Goal: Transaction & Acquisition: Purchase product/service

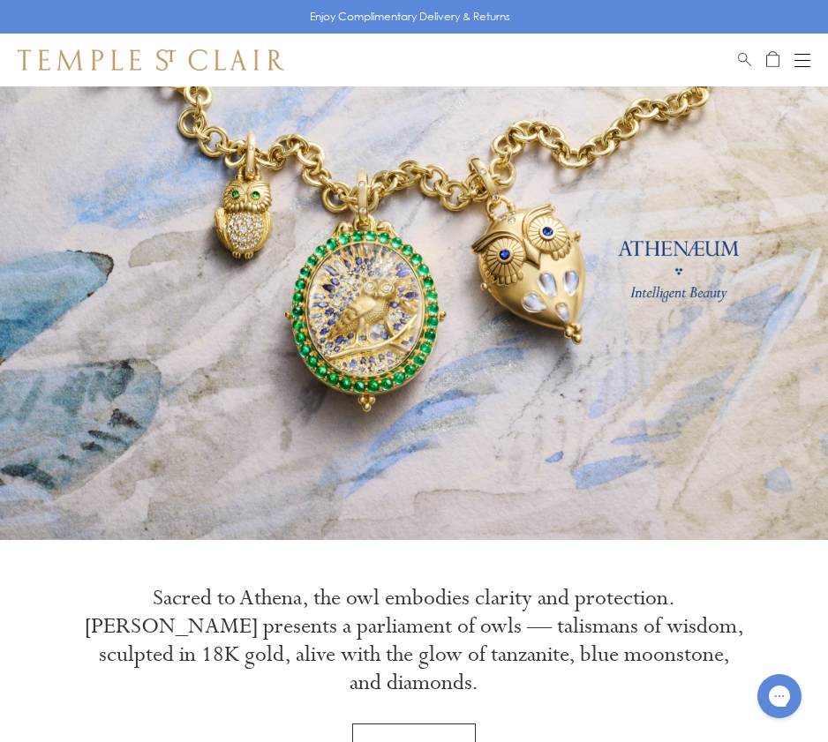
scroll to position [114, 0]
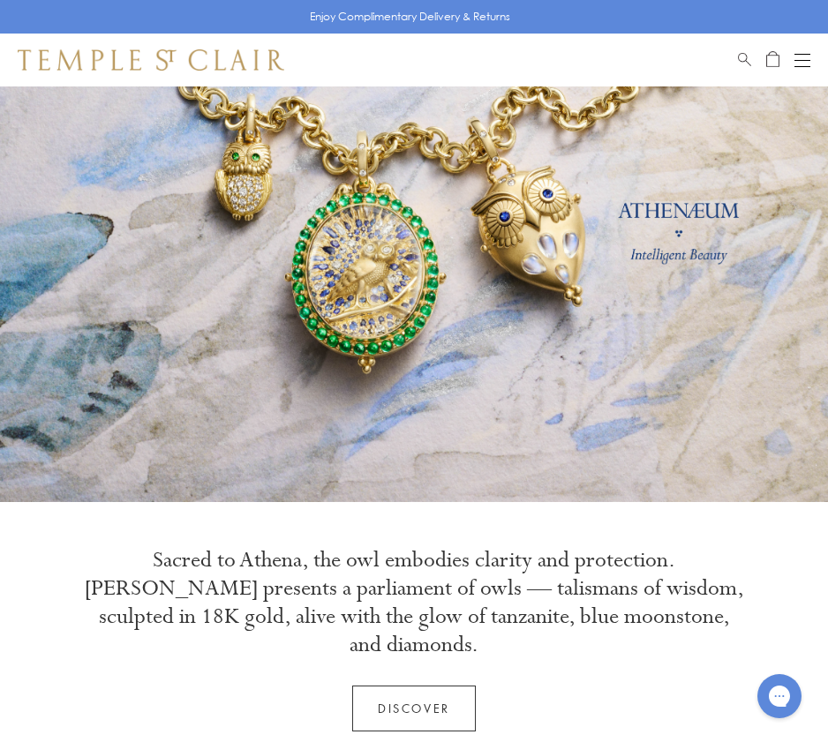
click at [796, 54] on div "Open navigation" at bounding box center [802, 54] width 16 height 1
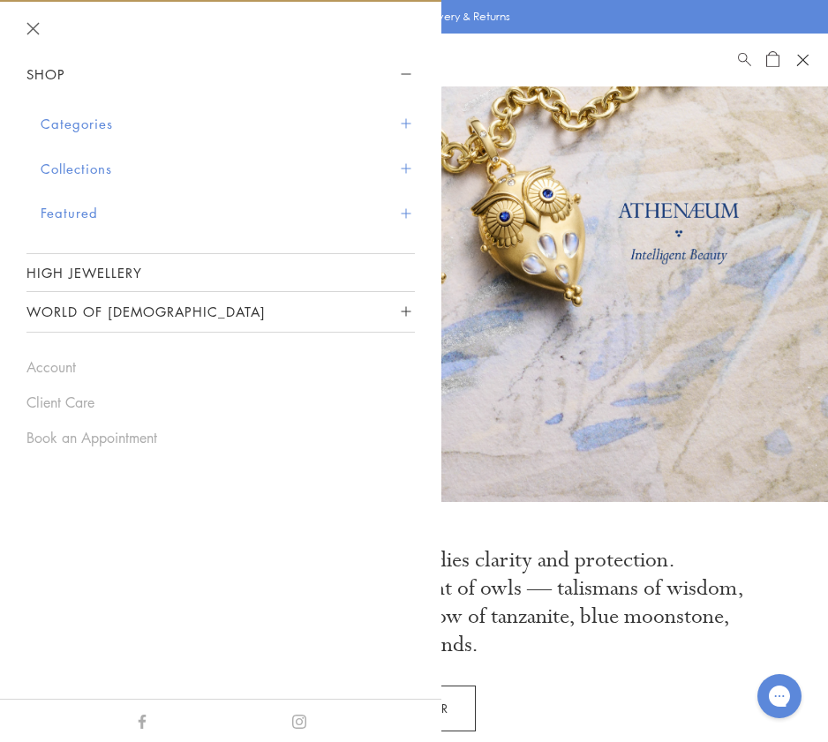
click at [116, 123] on button "Categories" at bounding box center [228, 123] width 374 height 45
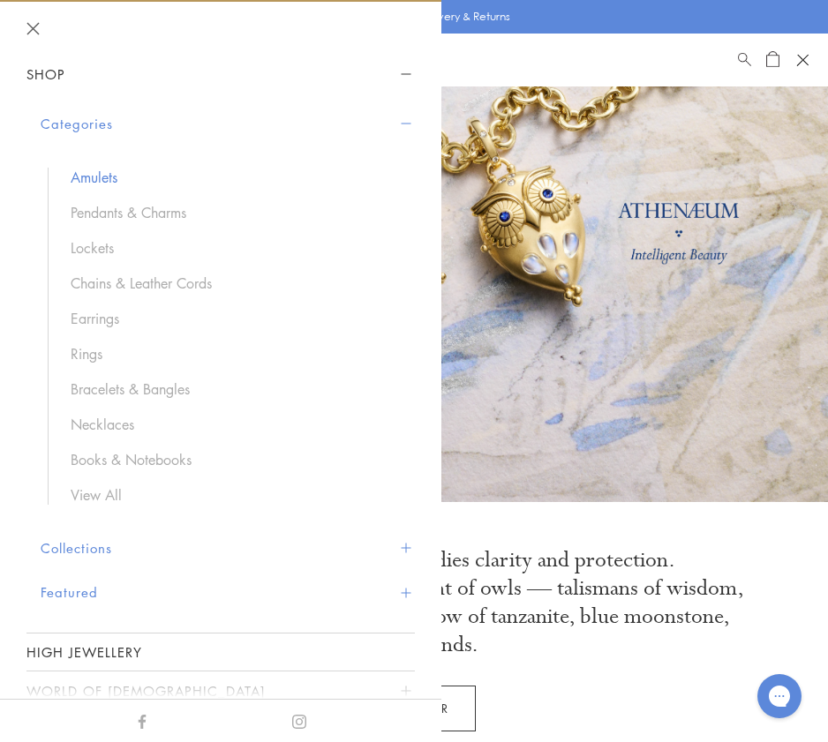
click at [101, 176] on link "Amulets" at bounding box center [234, 177] width 327 height 19
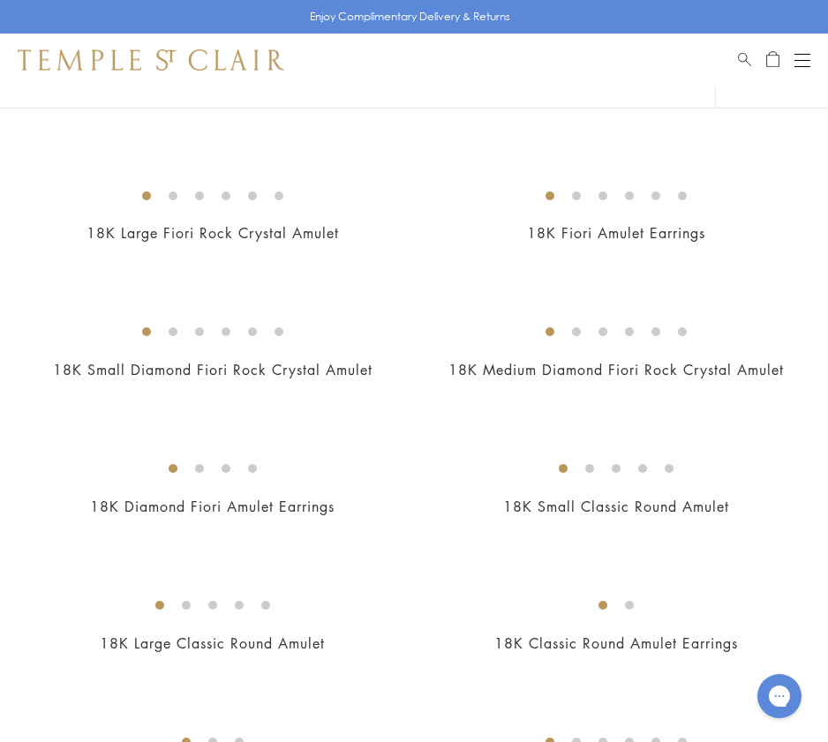
scroll to position [685, 0]
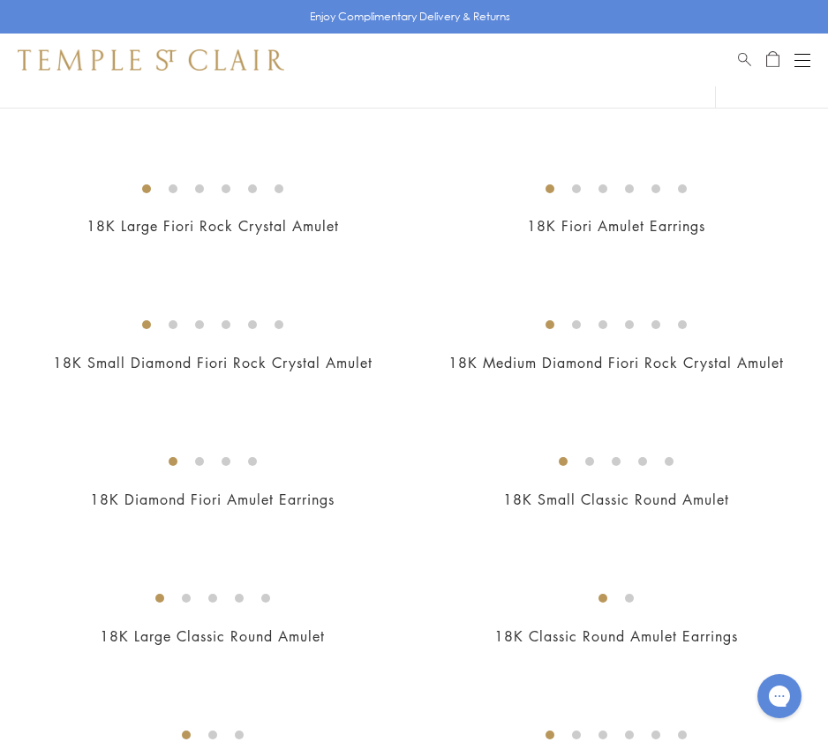
click at [0, 0] on img at bounding box center [0, 0] width 0 height 0
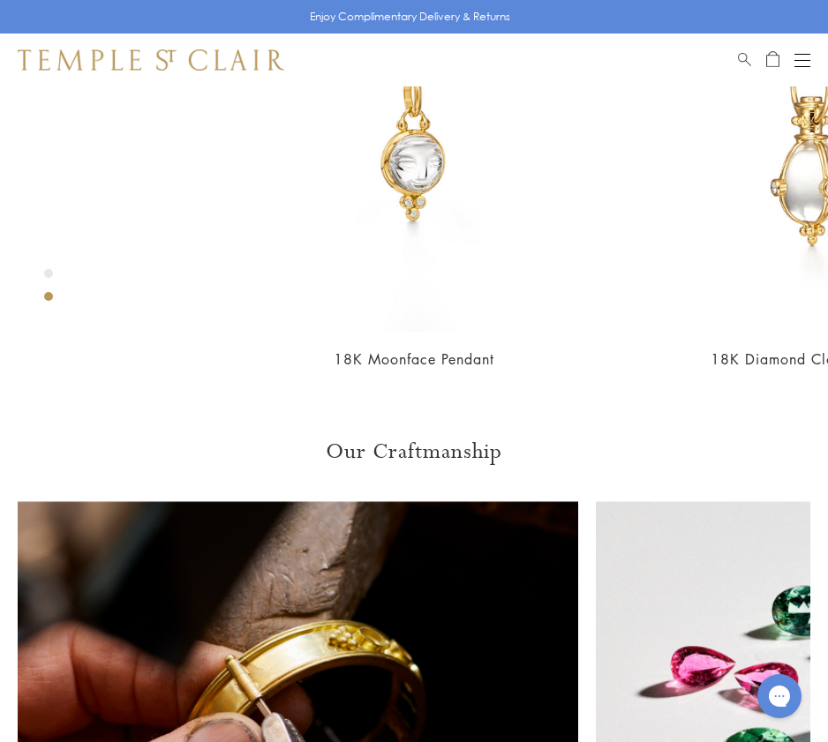
scroll to position [1738, 0]
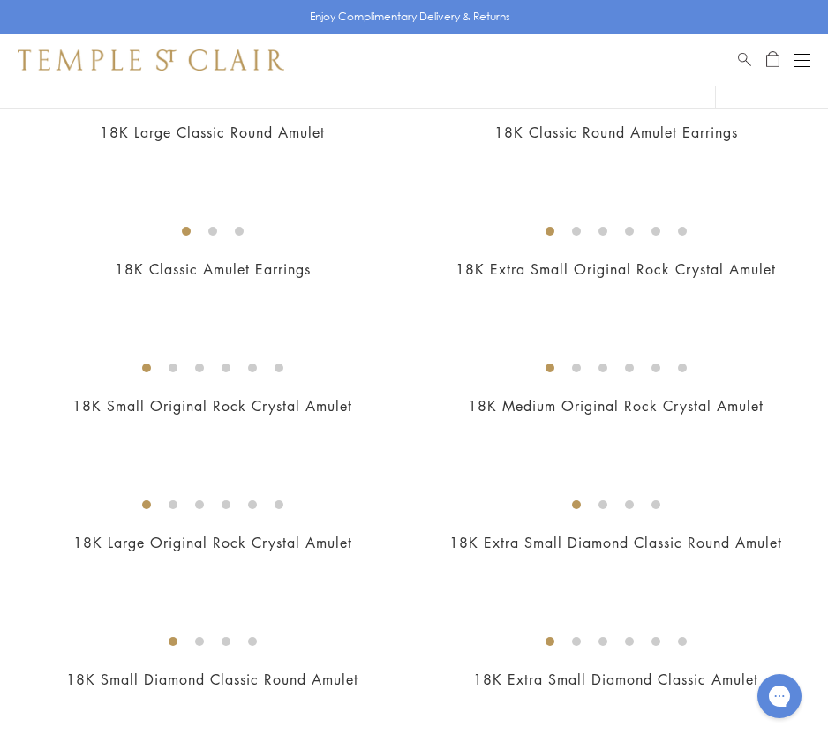
scroll to position [1190, 0]
click at [0, 0] on img at bounding box center [0, 0] width 0 height 0
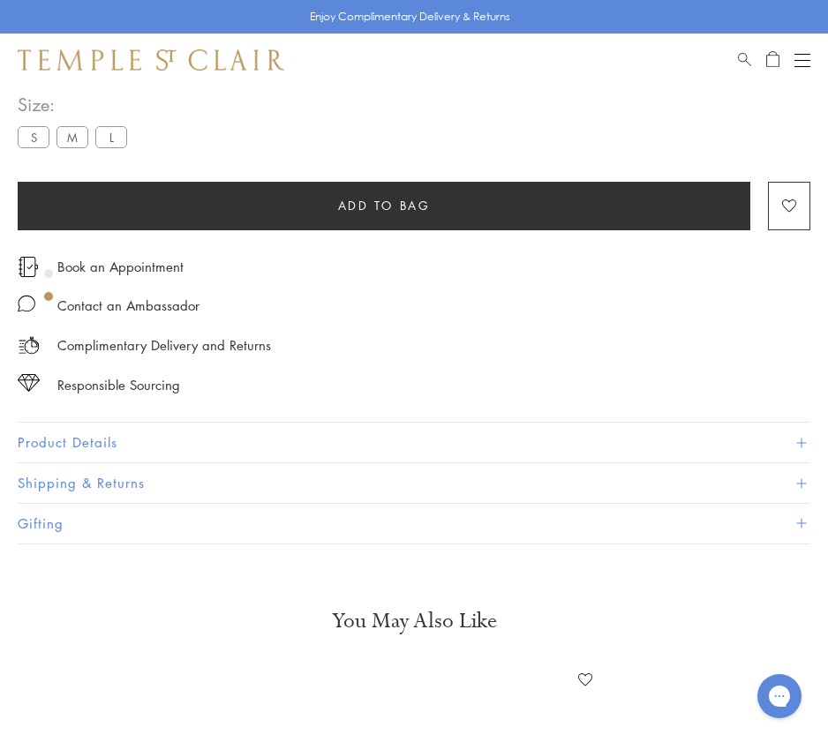
scroll to position [988, 0]
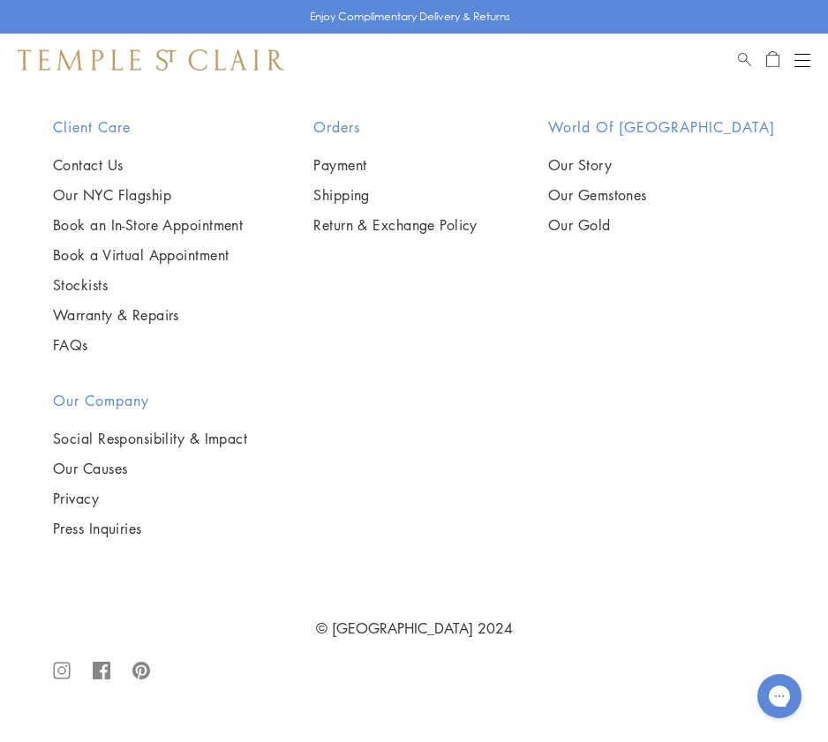
scroll to position [14860, 0]
click at [0, 0] on img at bounding box center [0, 0] width 0 height 0
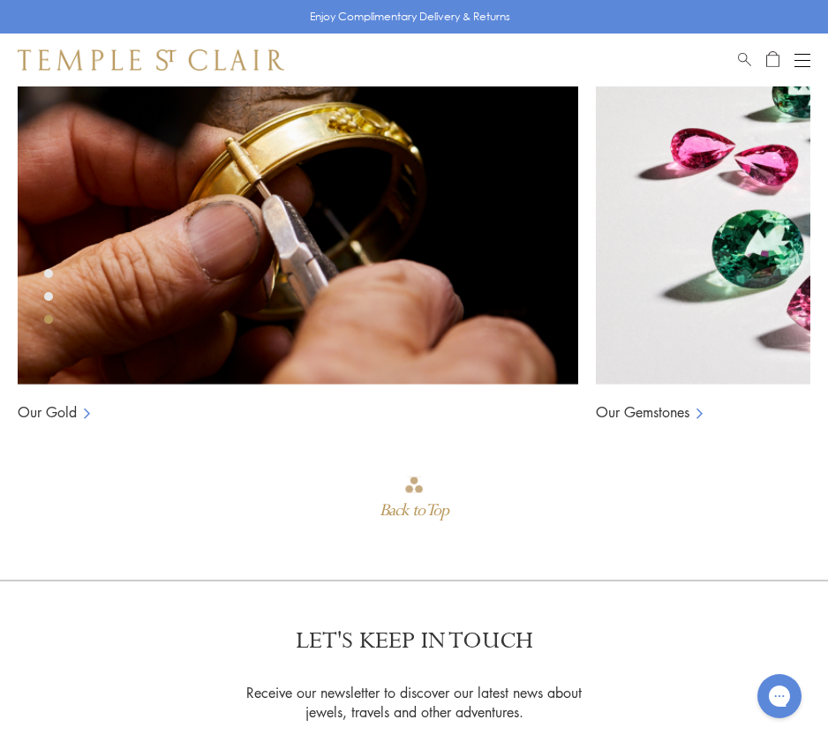
scroll to position [2214, 0]
